Goal: Task Accomplishment & Management: Complete application form

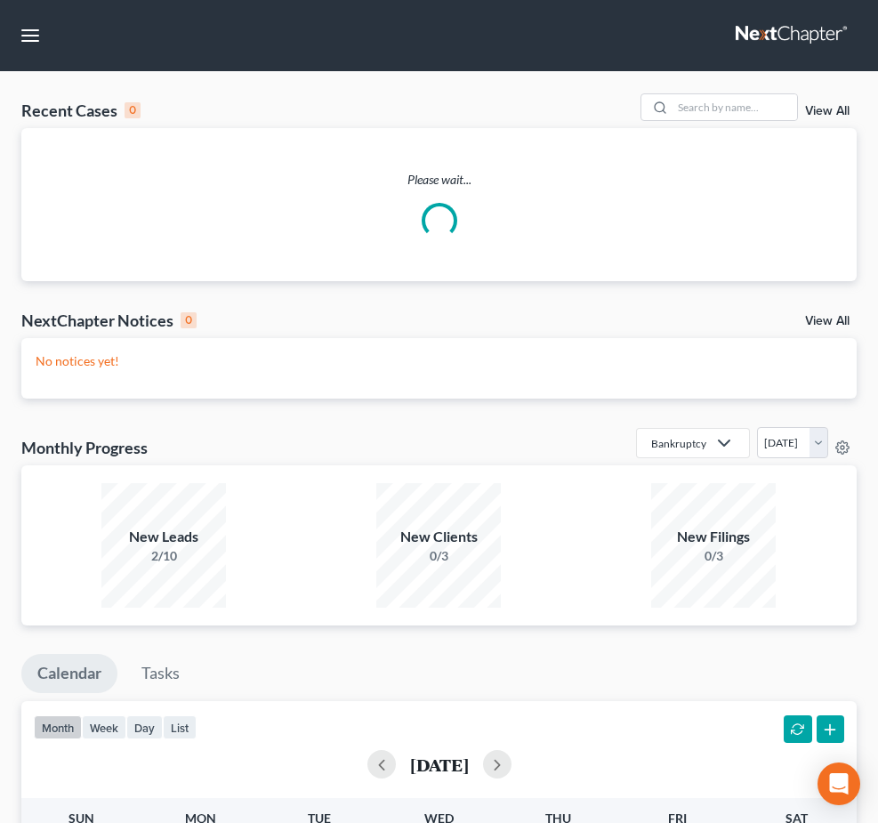
click at [0, 0] on ul "New Case Home Client Portal Directory Cases - No Result - See all results Or Pr…" at bounding box center [0, 0] width 0 height 0
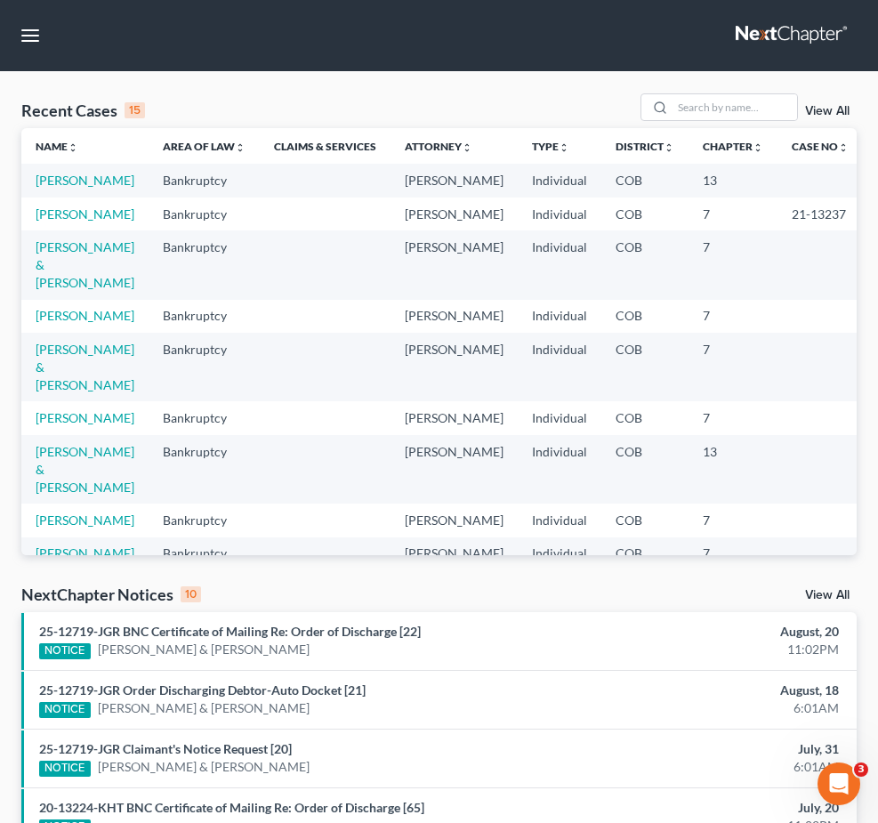
click at [0, 0] on span "New Case" at bounding box center [0, 0] width 0 height 0
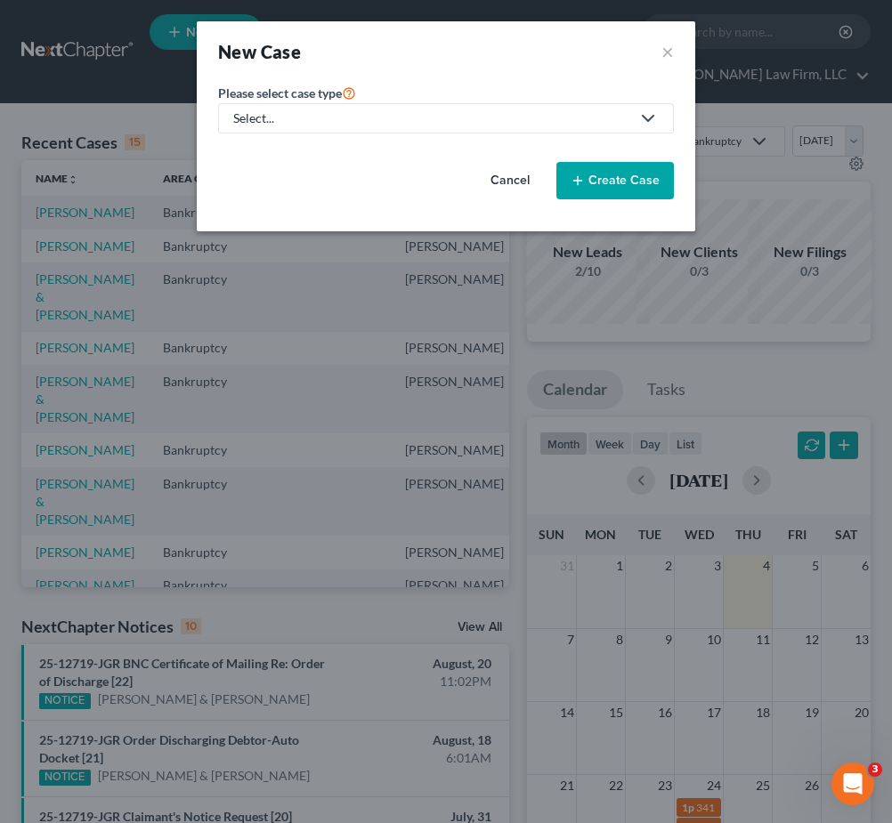
click at [367, 122] on div "Select..." at bounding box center [431, 118] width 397 height 18
click at [251, 158] on div "Bankruptcy" at bounding box center [267, 154] width 64 height 18
select select "11"
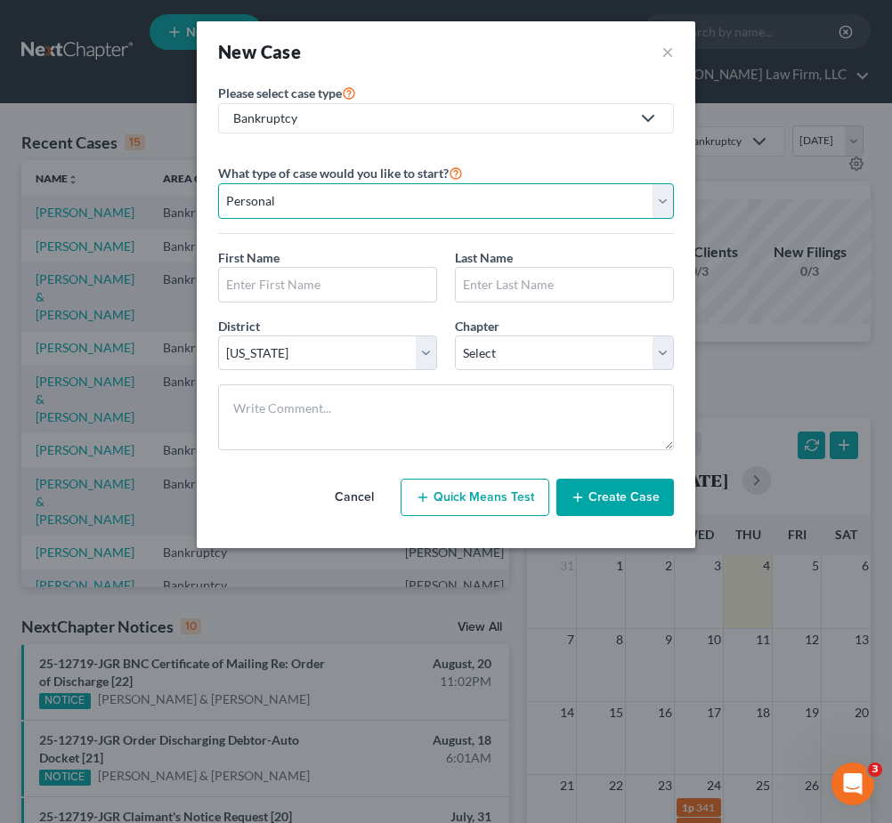
click at [335, 202] on select "Personal Business" at bounding box center [446, 201] width 456 height 36
click at [335, 204] on select "Personal Business" at bounding box center [446, 201] width 456 height 36
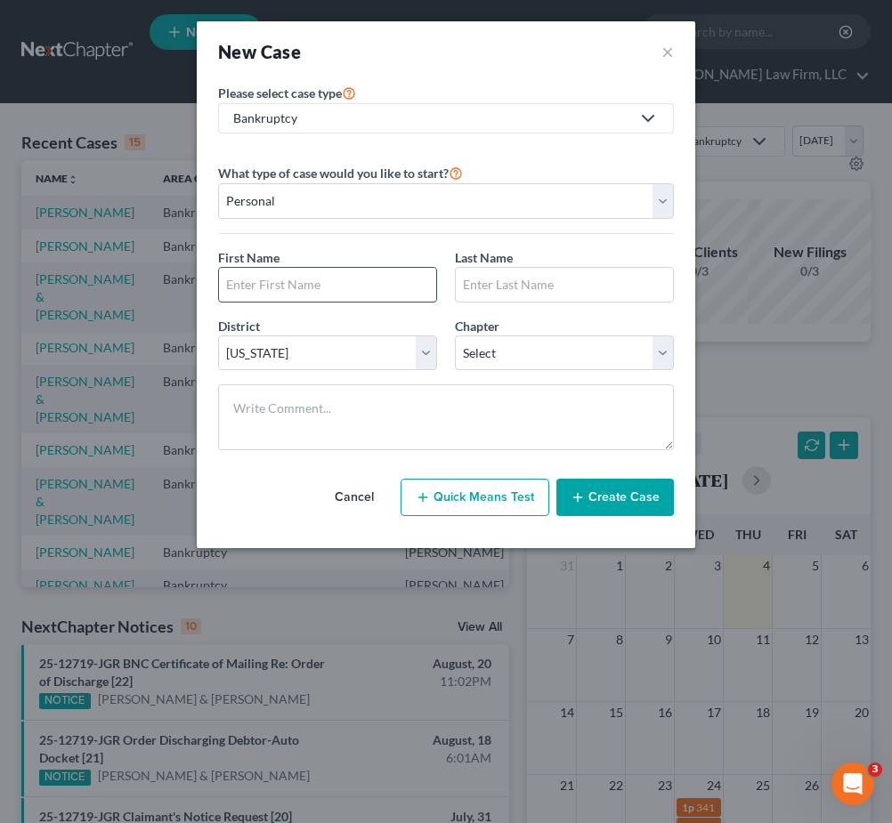
click at [257, 301] on input "text" at bounding box center [327, 285] width 217 height 34
type input "Jasmin"
type input "Felix"
click at [533, 344] on select "Select 7 11 12 13" at bounding box center [564, 354] width 219 height 36
select select "0"
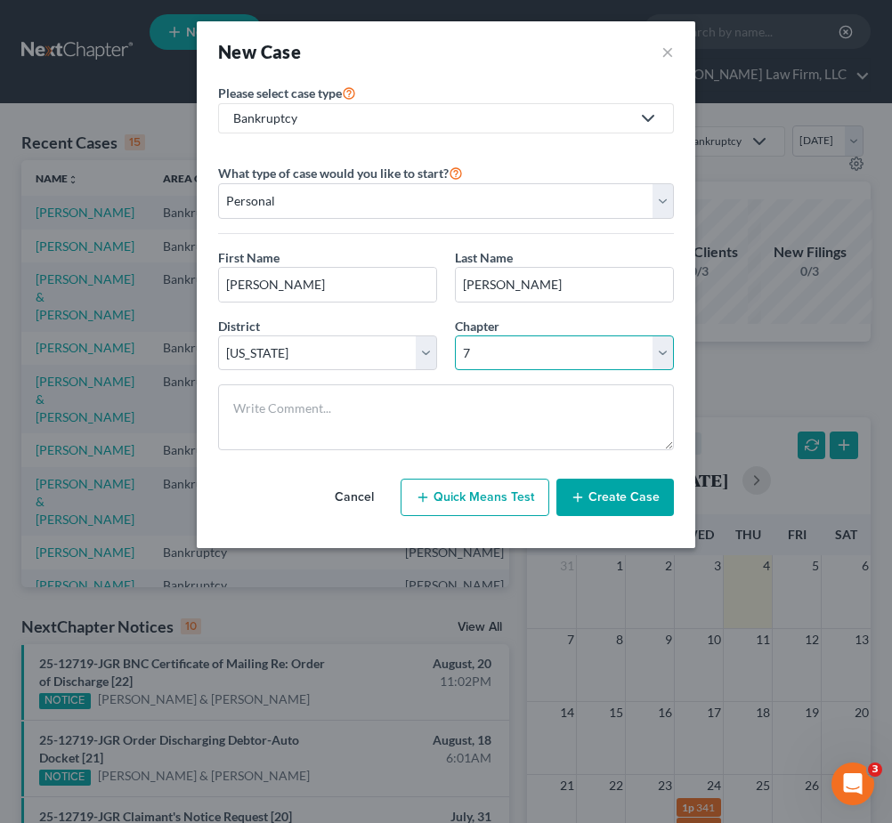
click at [455, 336] on select "Select 7 11 12 13" at bounding box center [564, 354] width 219 height 36
click at [591, 496] on button "Create Case" at bounding box center [614, 497] width 117 height 37
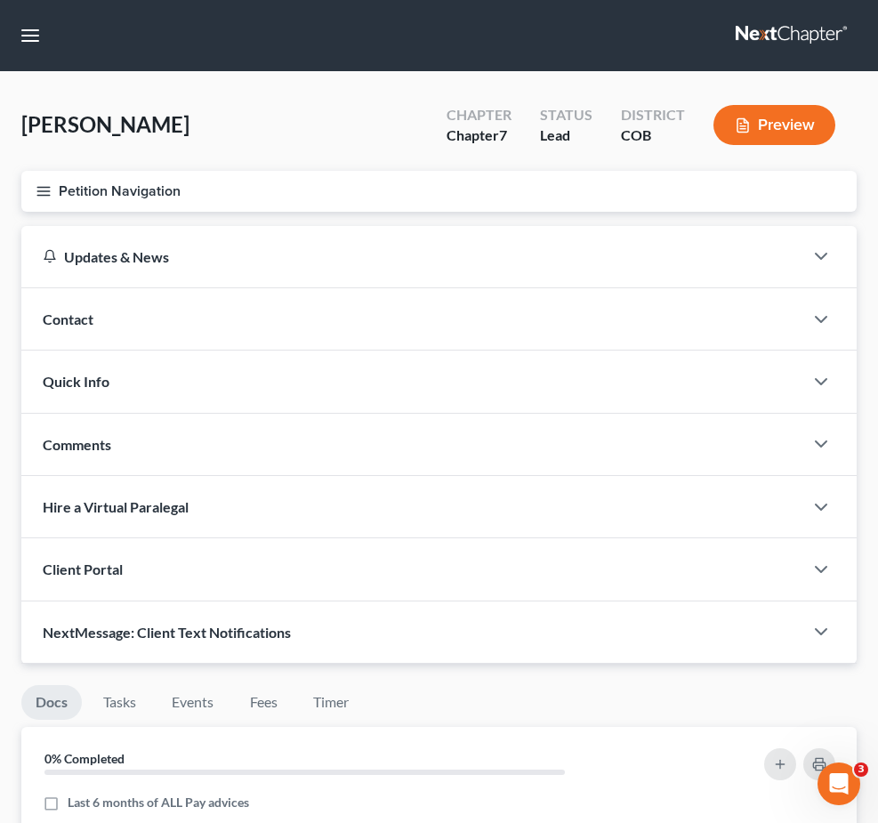
click at [0, 0] on span "Client Profile" at bounding box center [0, 0] width 0 height 0
click at [0, 0] on link "Credit Report" at bounding box center [0, 0] width 0 height 0
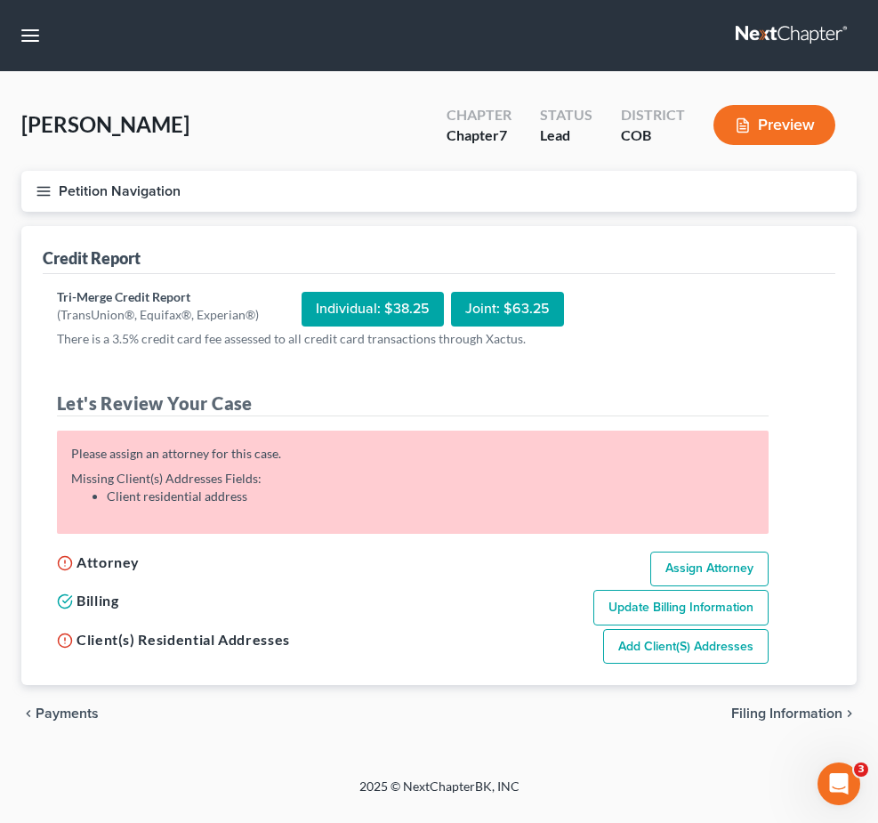
click at [769, 580] on link "Assign Attorney" at bounding box center [710, 570] width 118 height 36
select select "1"
select select "0"
select select "11"
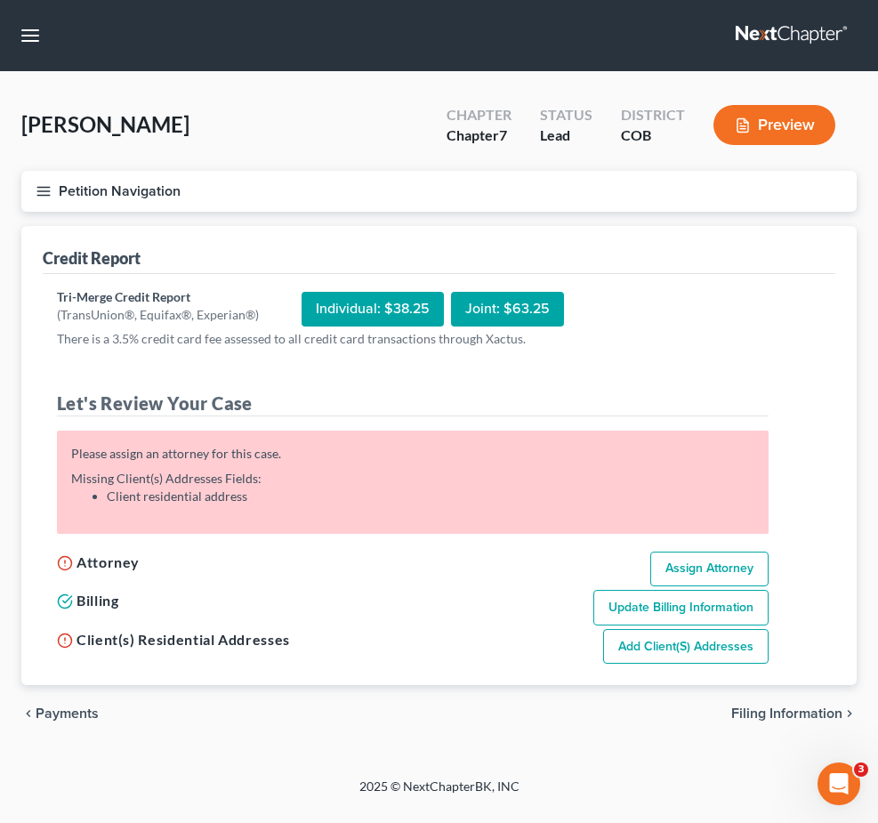
select select "5"
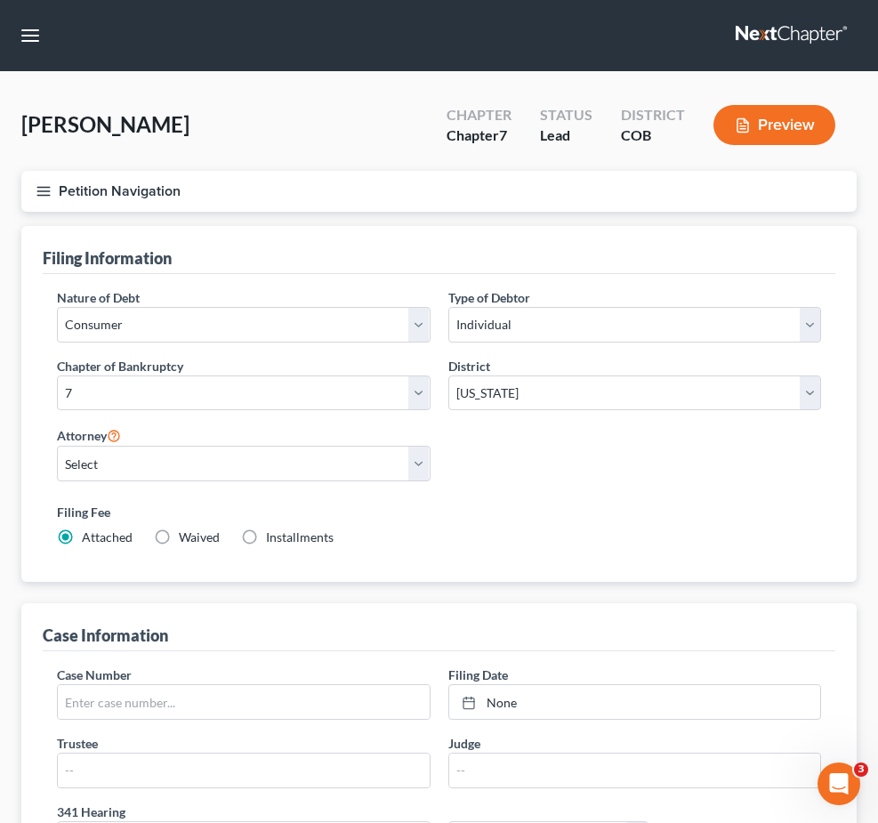
scroll to position [89, 0]
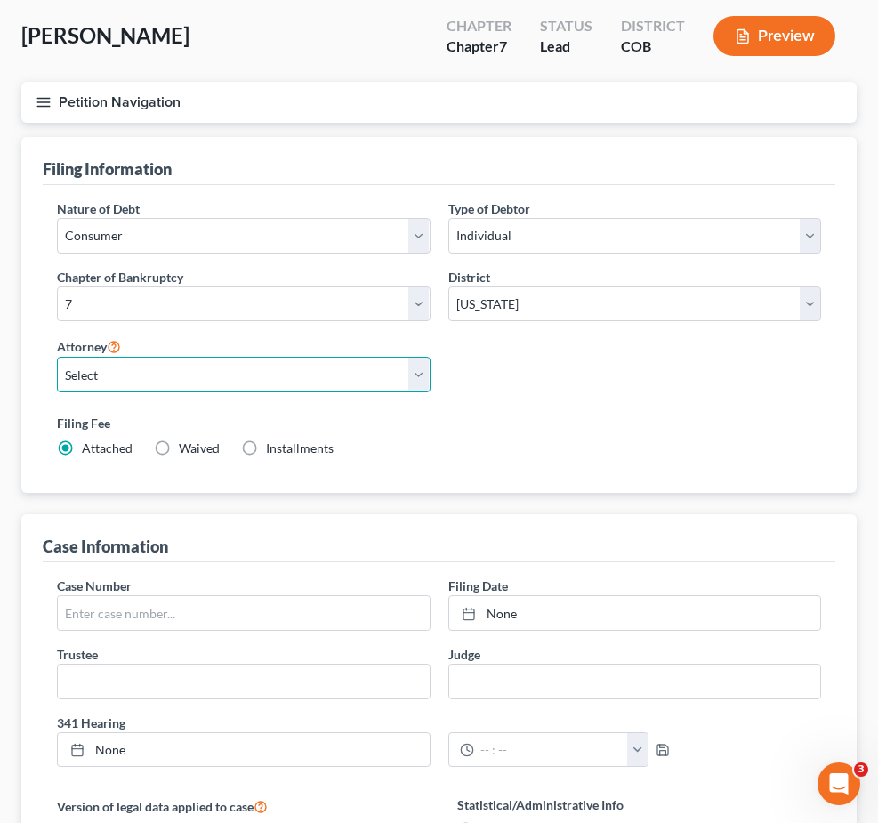
click at [431, 392] on select "Select Cory Curtis - COB David Volk - COB Robert Salter - COB" at bounding box center [244, 375] width 374 height 36
select select "0"
click at [341, 392] on select "Select Cory Curtis - COB David Volk - COB Robert Salter - COB" at bounding box center [244, 375] width 374 height 36
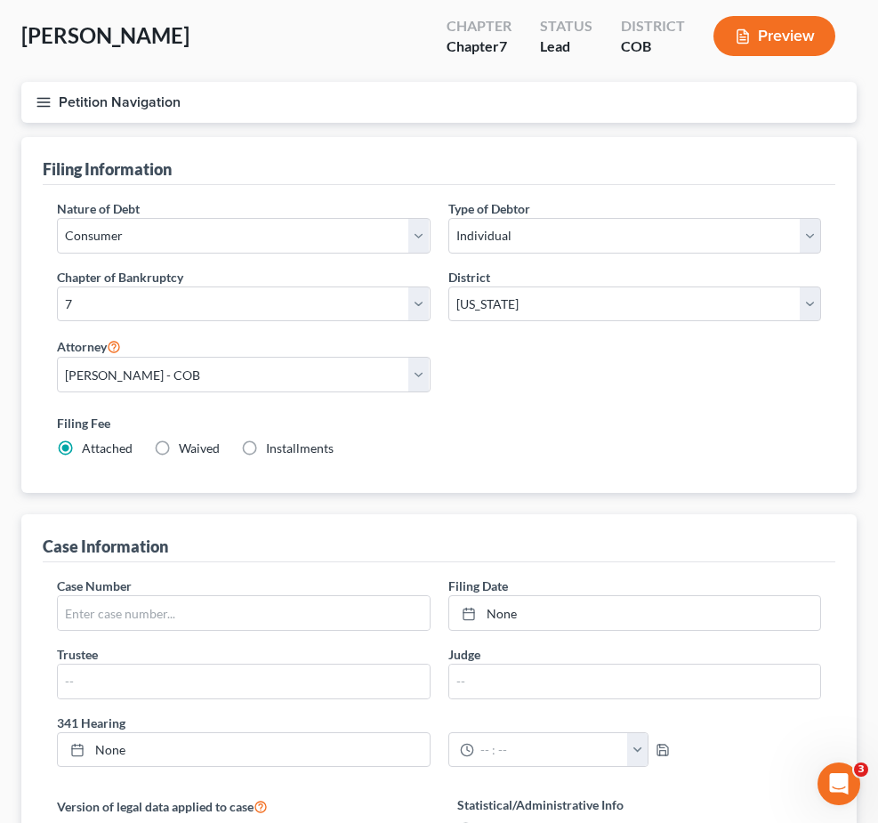
click at [0, 0] on link "Credit Report" at bounding box center [0, 0] width 0 height 0
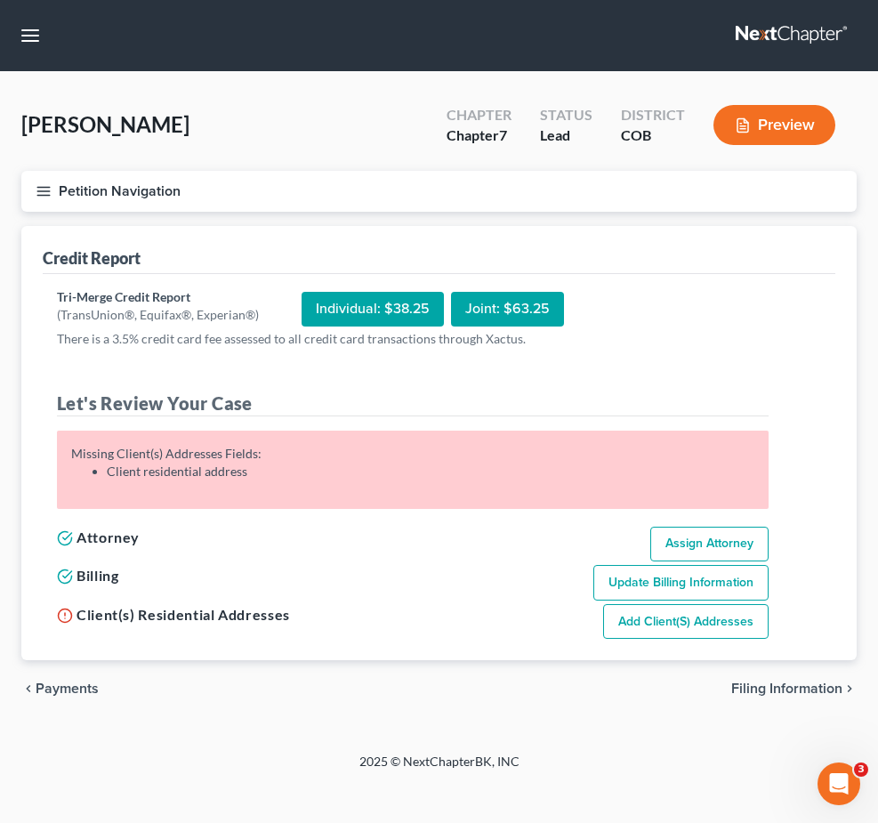
scroll to position [89, 0]
click at [730, 637] on ui-view "Credit Report Tri-Merge Credit Report (TransUnion®, Equifax®, Experian®) Indivi…" at bounding box center [439, 472] width 836 height 492
click at [704, 604] on link "Add Client(s) Addresses" at bounding box center [686, 622] width 166 height 36
select select "0"
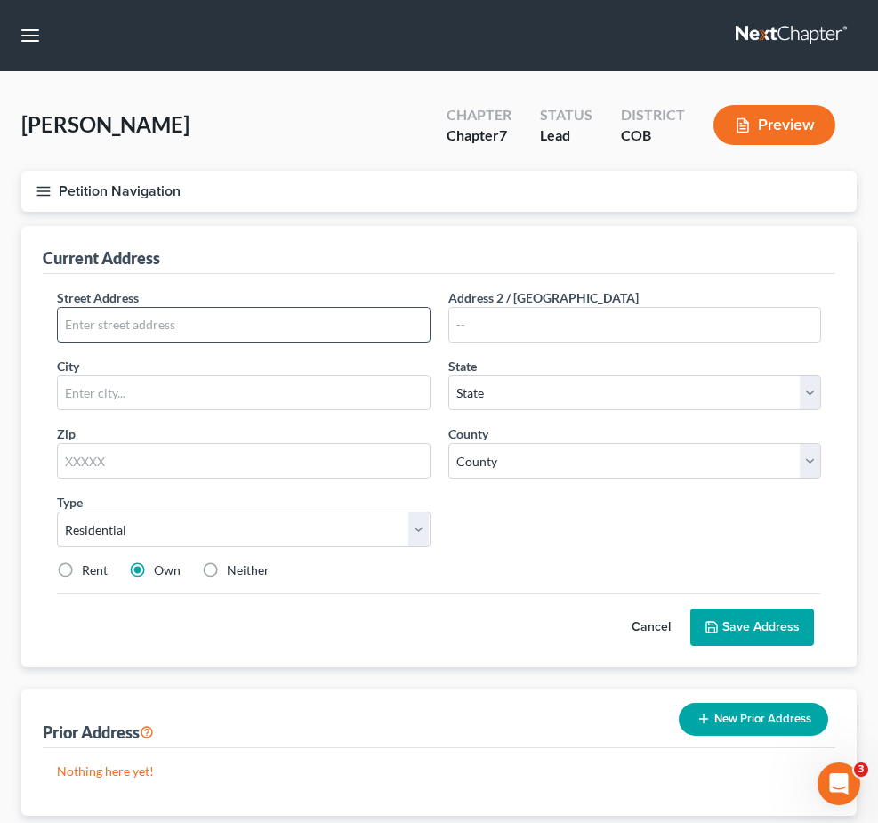
click at [430, 342] on input "text" at bounding box center [244, 325] width 372 height 34
paste input "11362 W Grand Drive"
type input "11362 W Grand Drive"
click at [430, 410] on input "text" at bounding box center [244, 393] width 372 height 34
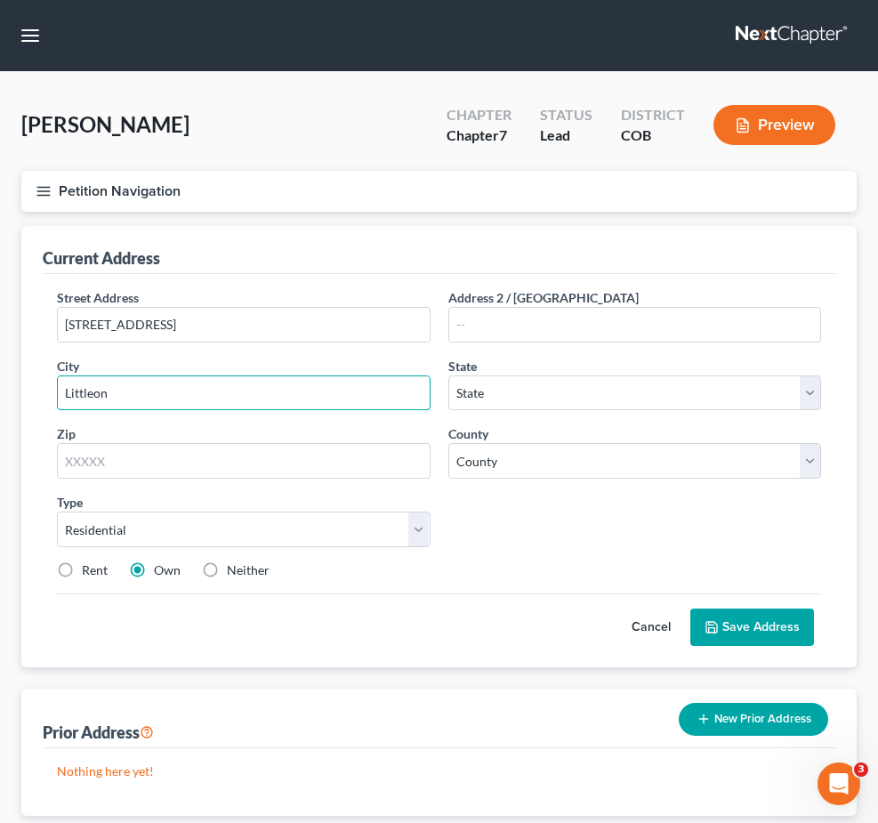
drag, startPoint x: 444, startPoint y: 458, endPoint x: 247, endPoint y: 457, distance: 196.7
click at [247, 457] on div "Petition Navigation Case Dashboard Payments Invoices Payments Payments Credit R…" at bounding box center [439, 522] width 854 height 702
paste input "t"
type input "Littleton"
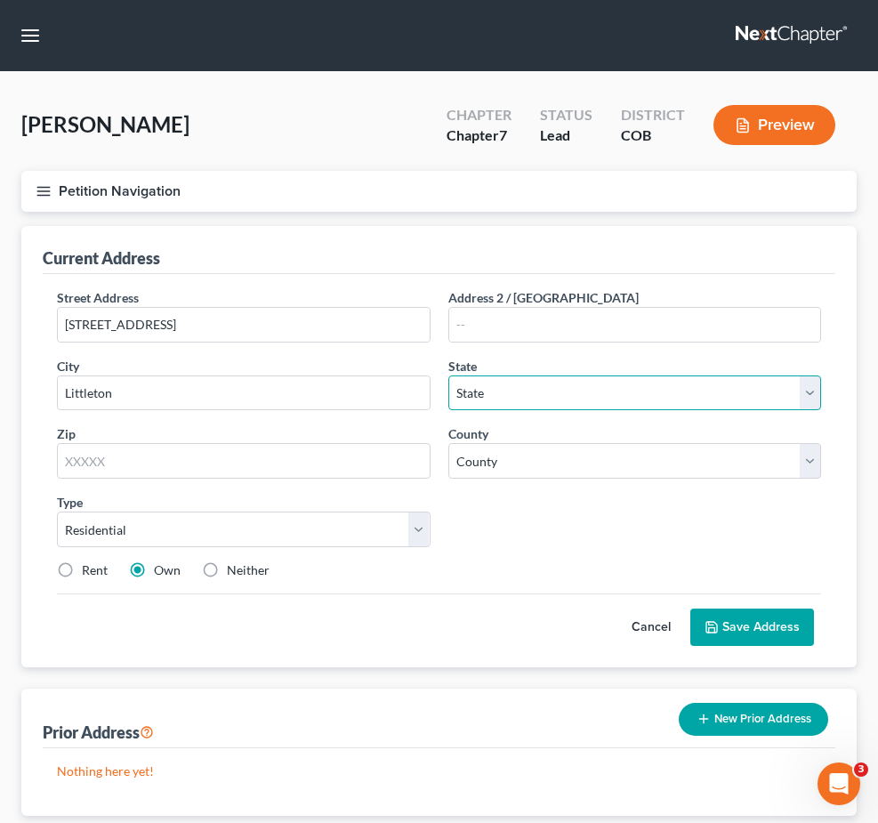
click at [662, 411] on select "State AL AK AR AZ CA CO CT DE DC FL GA GU HI ID IL IN IA KS KY LA ME MD MA MI M…" at bounding box center [636, 394] width 374 height 36
select select "5"
click at [590, 411] on select "State AL AK AR AZ CA CO CT DE DC FL GA GU HI ID IL IN IA KS KY LA ME MD MA MI M…" at bounding box center [636, 394] width 374 height 36
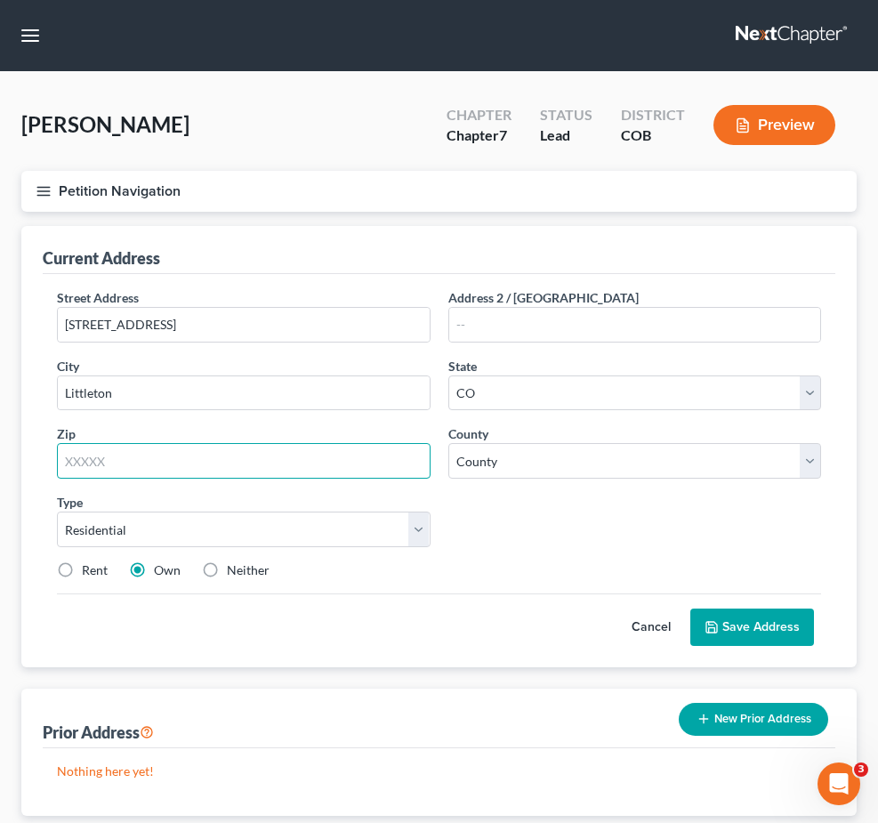
click at [431, 479] on input "text" at bounding box center [244, 461] width 374 height 36
paste input "80127"
type input "80127"
click at [769, 646] on button "Save Address" at bounding box center [753, 627] width 124 height 37
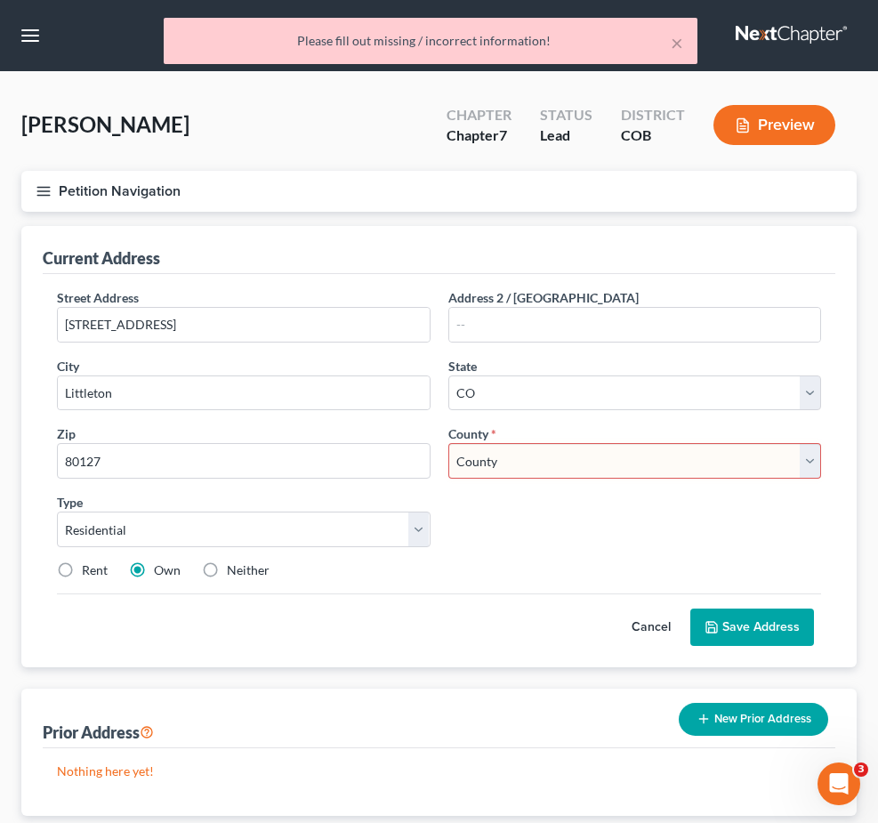
click at [676, 479] on select "County Adams County Alamosa County Arapahoe County Archuleta County Baca County…" at bounding box center [636, 461] width 374 height 36
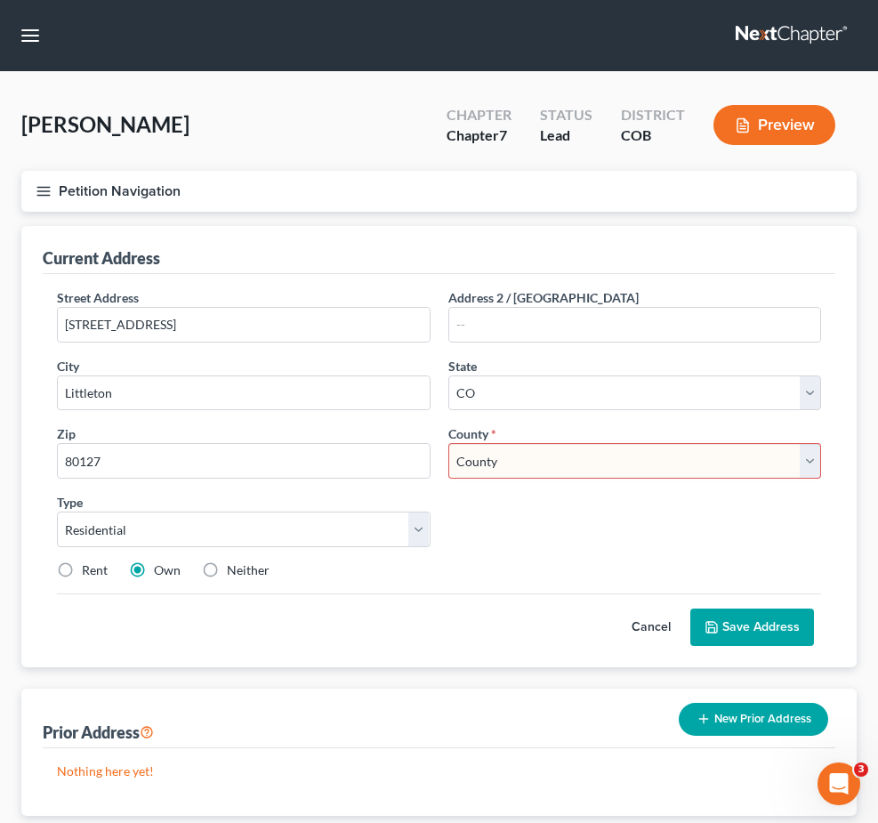
click at [668, 479] on select "County Adams County Alamosa County Arapahoe County Archuleta County Baca County…" at bounding box center [636, 461] width 374 height 36
select select "30"
click at [590, 479] on select "County Adams County Alamosa County Arapahoe County Archuleta County Baca County…" at bounding box center [636, 461] width 374 height 36
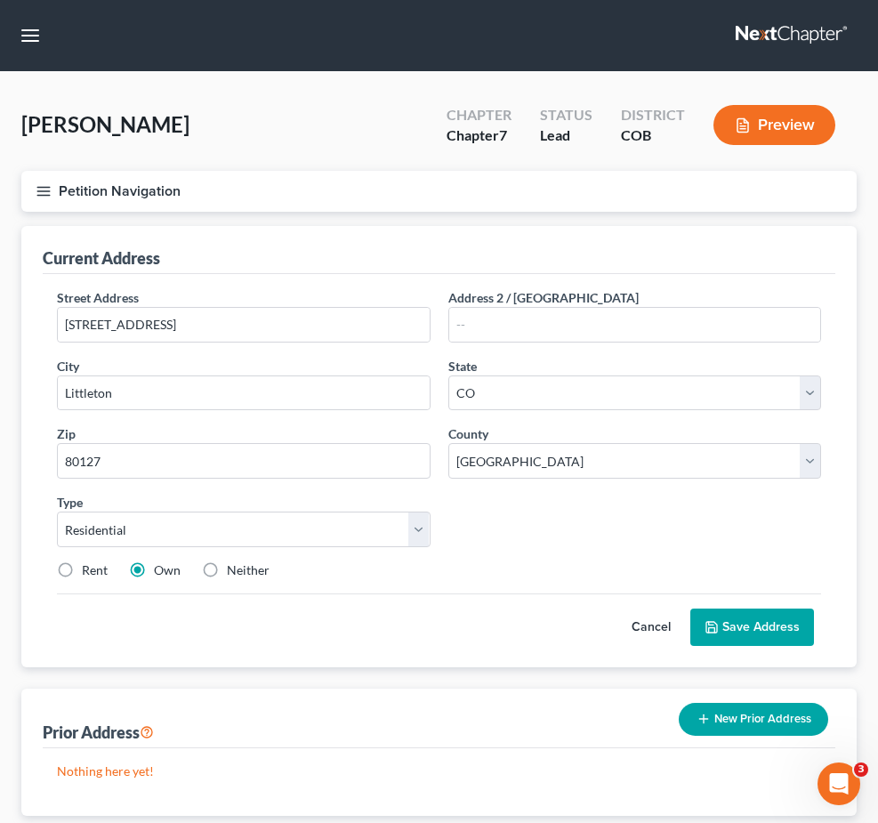
click at [753, 646] on button "Save Address" at bounding box center [753, 627] width 124 height 37
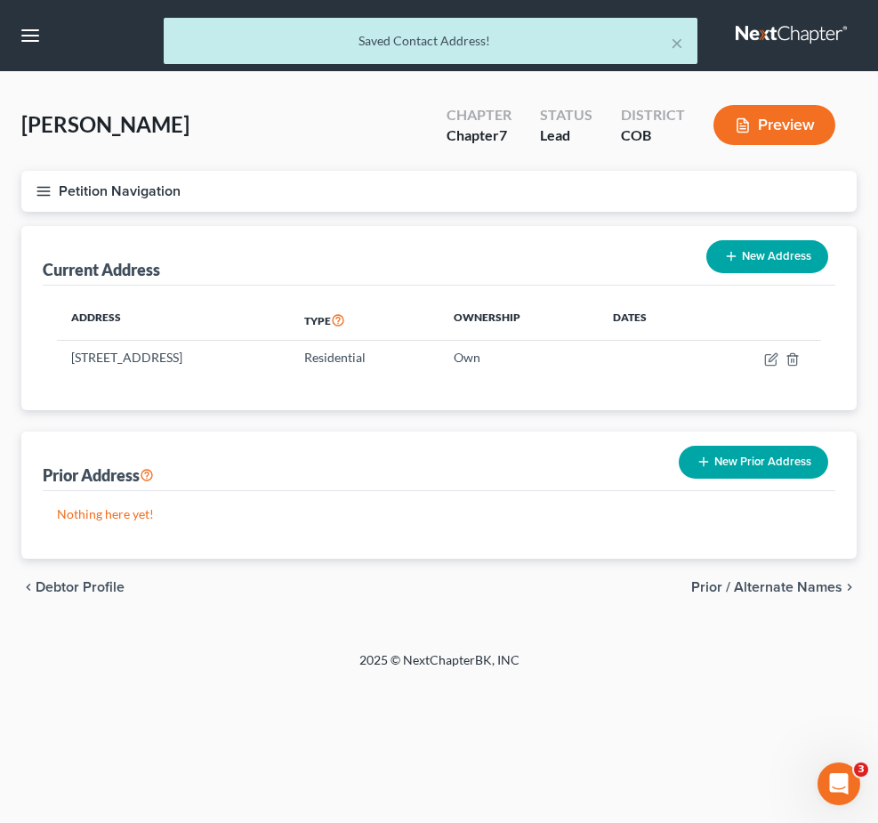
click at [0, 0] on link "Case Dashboard" at bounding box center [0, 0] width 0 height 0
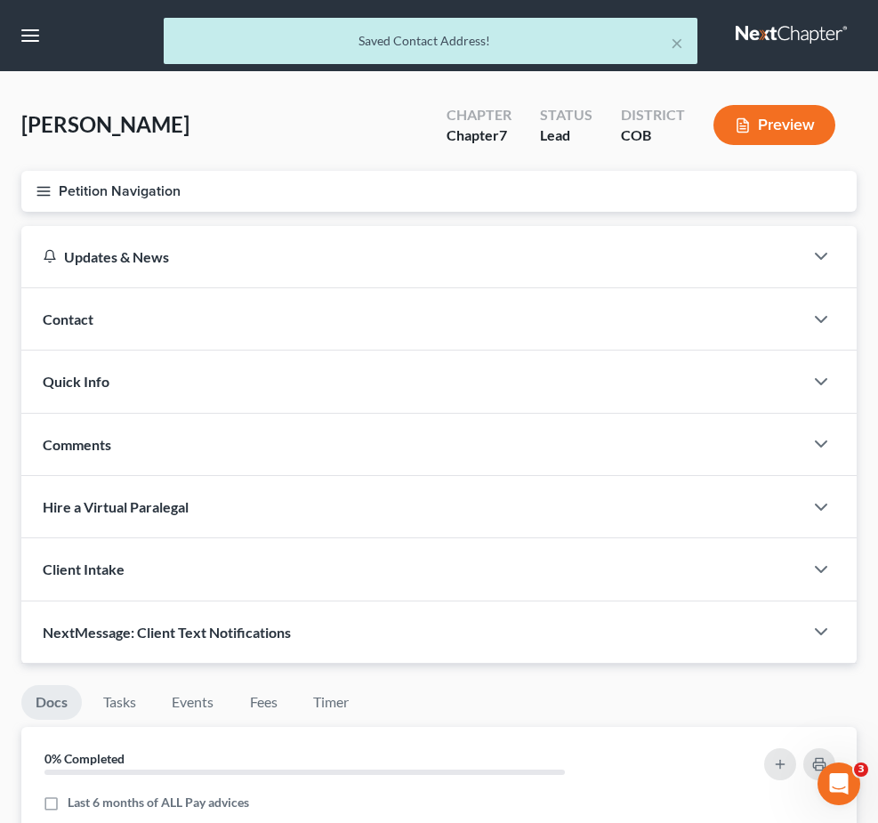
click at [0, 0] on span "Credit Report" at bounding box center [0, 0] width 0 height 0
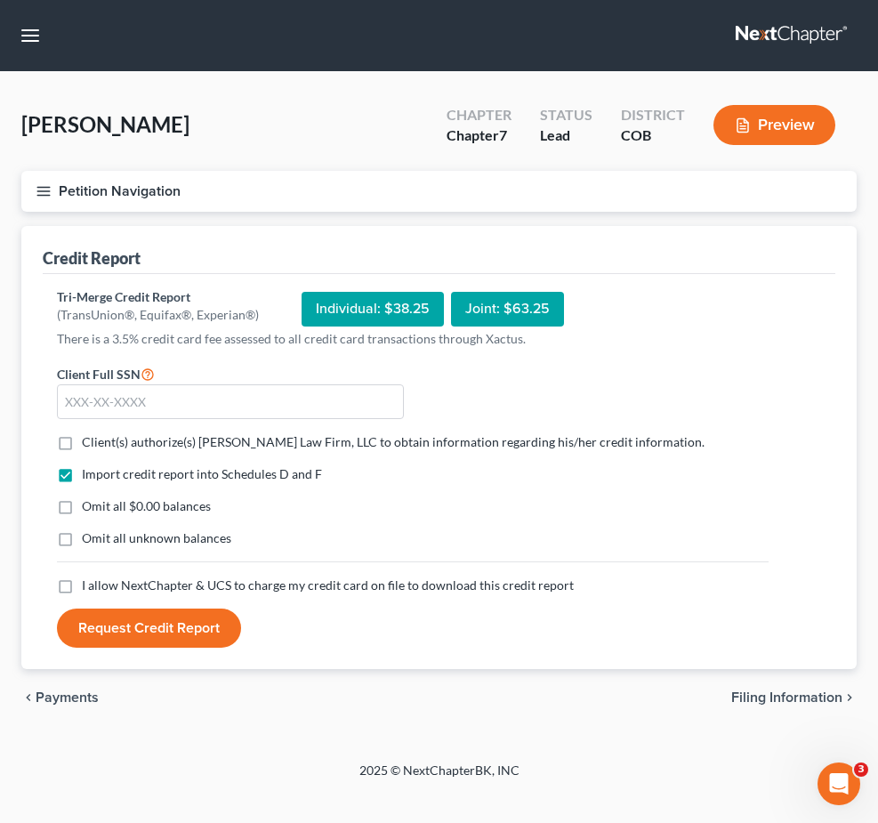
click at [352, 449] on label "Client(s) authorize(s) Curtis Law Firm, LLC to obtain information regarding his…" at bounding box center [393, 442] width 623 height 18
click at [101, 445] on input "Client(s) authorize(s) Curtis Law Firm, LLC to obtain information regarding his…" at bounding box center [95, 439] width 12 height 12
checkbox input "true"
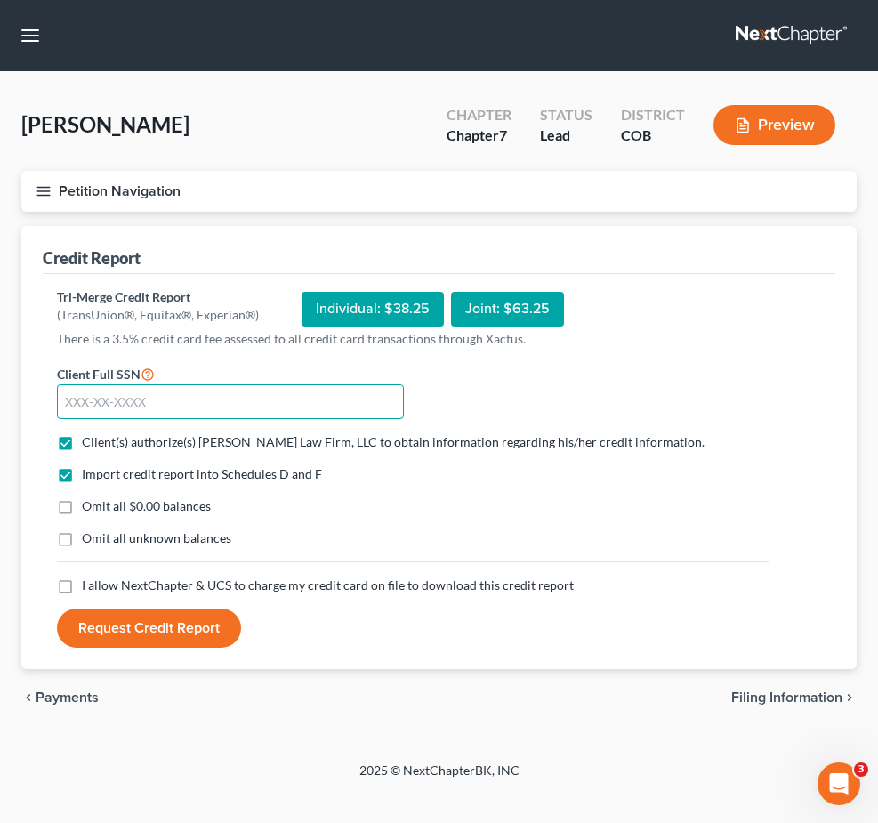
click at [397, 415] on input "text" at bounding box center [230, 402] width 347 height 36
type input "604-48-4535"
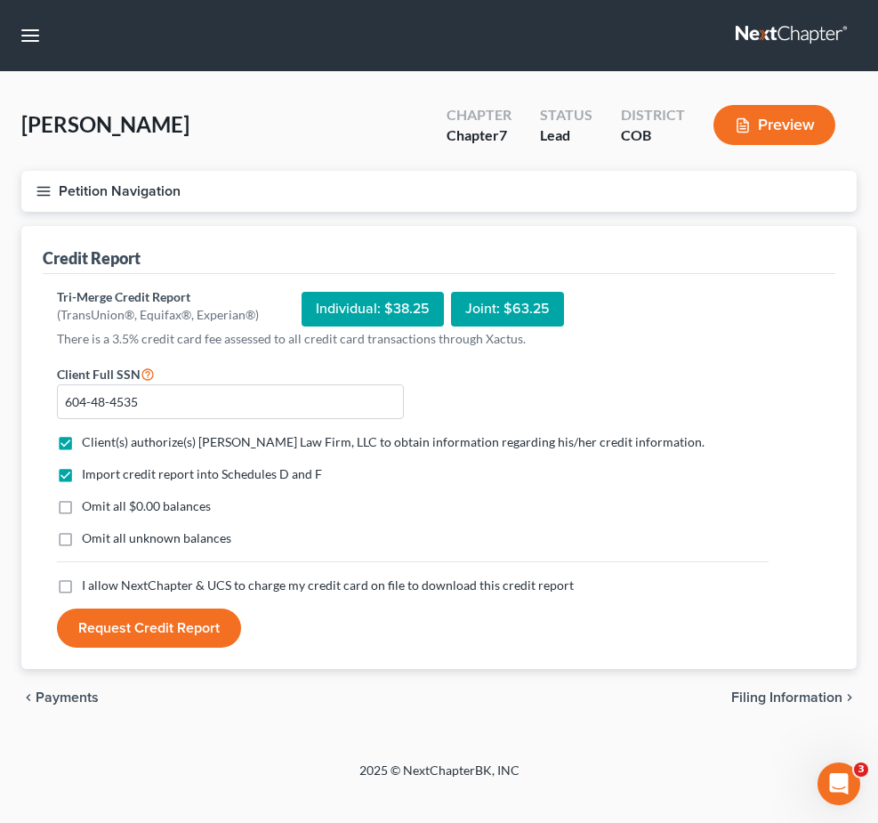
click at [353, 595] on label "I allow NextChapter & UCS to charge my credit card on file to download this cre…" at bounding box center [328, 586] width 492 height 18
click at [101, 588] on input "I allow NextChapter & UCS to charge my credit card on file to download this cre…" at bounding box center [95, 583] width 12 height 12
checkbox input "true"
click at [241, 648] on button "Request Credit Report" at bounding box center [149, 628] width 184 height 39
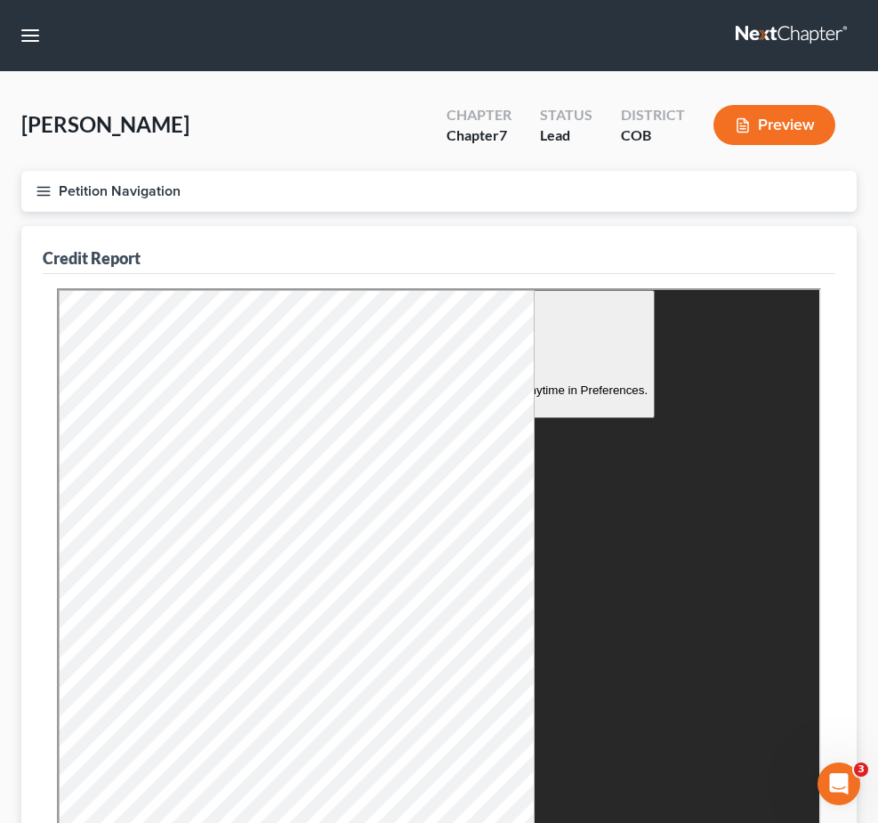
click at [686, 226] on div "Credit Report" at bounding box center [439, 250] width 793 height 48
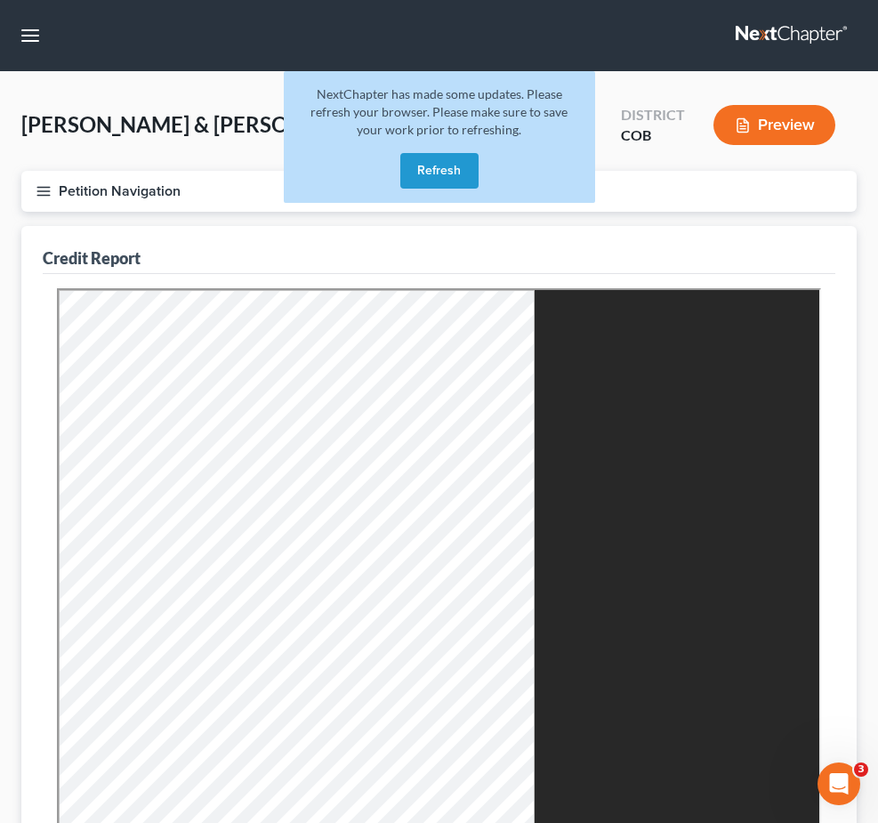
click at [736, 49] on link at bounding box center [793, 36] width 114 height 32
